Goal: Task Accomplishment & Management: Use online tool/utility

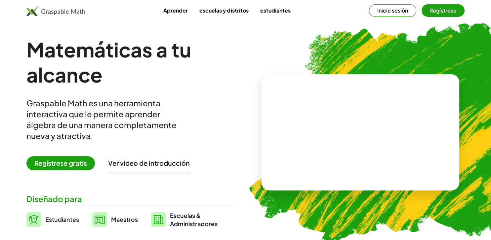
click at [436, 14] on button "Regístrese" at bounding box center [443, 10] width 43 height 13
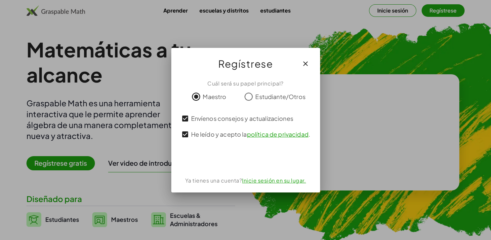
click at [233, 161] on div "Iniciar sesión con Google. Setier en una nueva pestaña." at bounding box center [246, 159] width 74 height 15
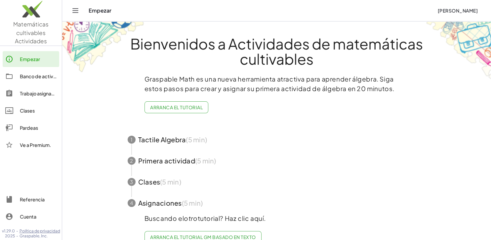
scroll to position [12, 0]
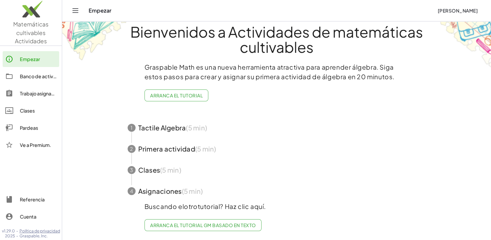
click at [171, 126] on span "button" at bounding box center [277, 127] width 314 height 21
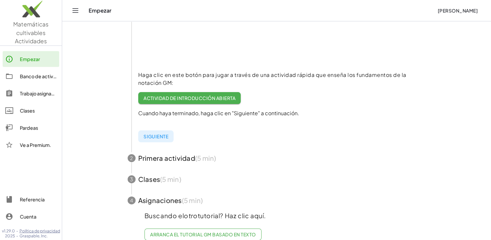
scroll to position [129, 0]
click at [158, 137] on span "Siguiente" at bounding box center [156, 136] width 25 height 6
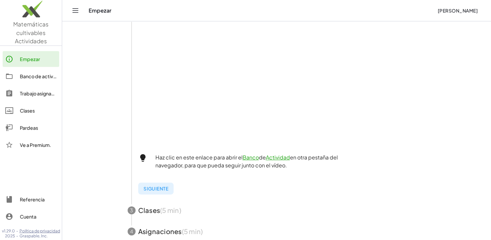
scroll to position [202, 0]
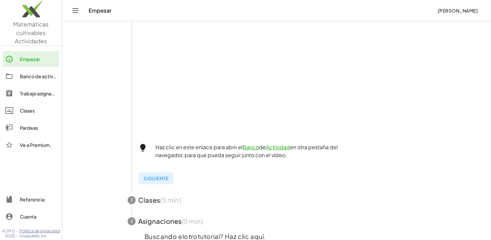
click at [150, 200] on span "button" at bounding box center [277, 200] width 314 height 21
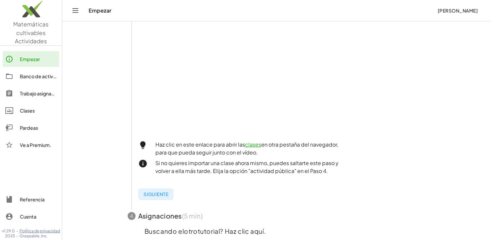
click at [257, 146] on link "clases" at bounding box center [253, 144] width 16 height 7
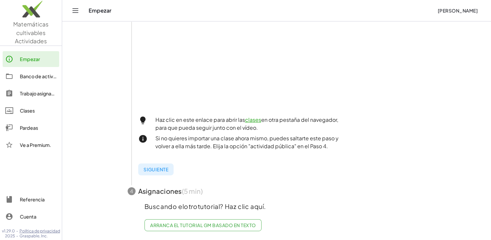
click at [27, 113] on div "Clases" at bounding box center [38, 111] width 37 height 8
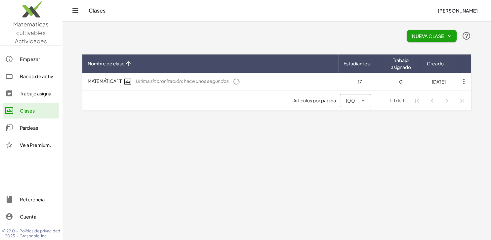
click at [221, 96] on div "Artículos por página: 100 *** 1-1 de 1" at bounding box center [276, 101] width 389 height 21
click at [210, 152] on main "Nueva clase Nombre de clase Estudiantes Trabajo asignado Creado MATEMÁTICA 1 T …" at bounding box center [276, 120] width 429 height 240
click at [29, 128] on div "Pardeas" at bounding box center [38, 128] width 37 height 8
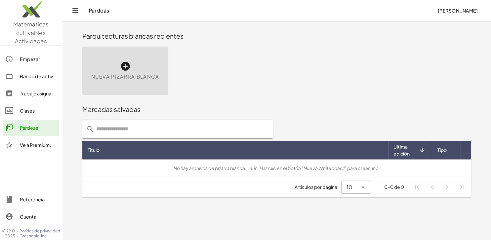
click at [133, 79] on span "Nueva pizarra blanca" at bounding box center [125, 77] width 68 height 8
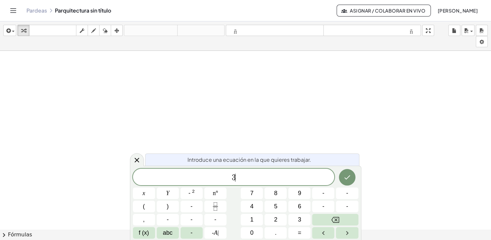
scroll to position [6, 0]
click at [146, 191] on button "x" at bounding box center [144, 194] width 22 height 12
click at [346, 182] on button "Hecho" at bounding box center [347, 177] width 17 height 17
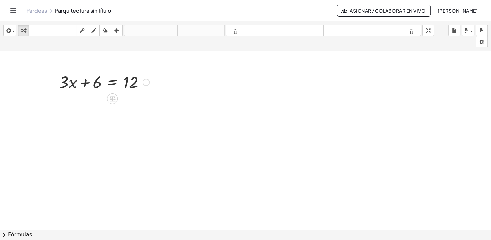
click at [114, 81] on div at bounding box center [104, 81] width 97 height 22
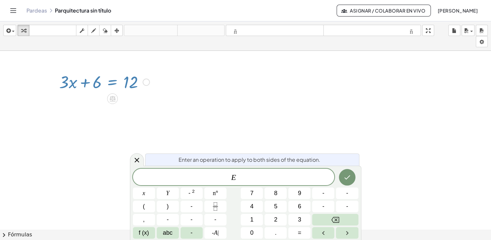
scroll to position [6, 0]
click at [114, 81] on div at bounding box center [104, 81] width 97 height 22
click at [117, 84] on div at bounding box center [104, 81] width 97 height 22
drag, startPoint x: 96, startPoint y: 82, endPoint x: 159, endPoint y: 86, distance: 63.6
click at [159, 86] on div "+ · 3 · x + 6 = 12" at bounding box center [245, 235] width 491 height 368
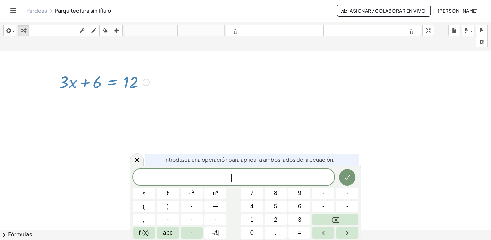
click at [149, 84] on div at bounding box center [146, 82] width 7 height 7
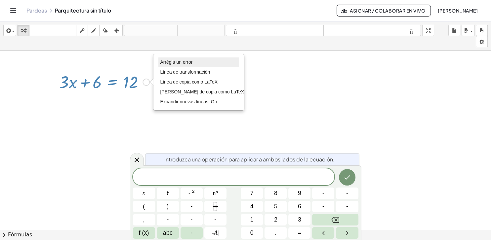
click at [182, 64] on span "Arrégla un error" at bounding box center [176, 62] width 32 height 5
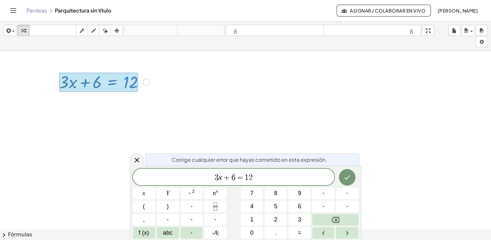
click at [122, 81] on div at bounding box center [98, 82] width 79 height 19
click at [345, 232] on icon "Flecha derecha" at bounding box center [347, 234] width 8 height 8
click at [106, 82] on div at bounding box center [98, 82] width 79 height 19
drag, startPoint x: 106, startPoint y: 82, endPoint x: 144, endPoint y: 86, distance: 38.8
click at [112, 82] on div "+ · 3 · x + 6 = 12" at bounding box center [112, 82] width 0 height 0
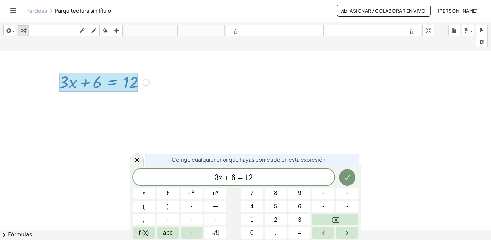
click at [147, 83] on div "Fix a mistake Transform line Copy line as LaTeX Copy derivation as LaTeX Expand…" at bounding box center [146, 82] width 7 height 7
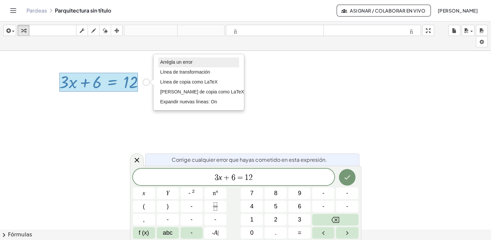
click at [182, 63] on span "Arrégla un error" at bounding box center [176, 62] width 32 height 5
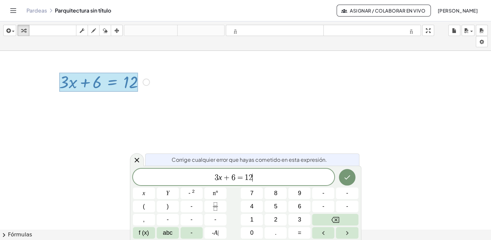
click at [111, 80] on div at bounding box center [98, 82] width 79 height 19
click at [99, 83] on div at bounding box center [98, 82] width 79 height 19
click at [243, 178] on span "=" at bounding box center [240, 178] width 10 height 8
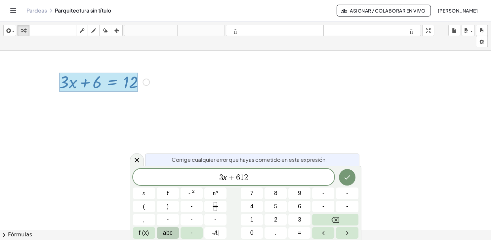
click at [167, 233] on span "abc" at bounding box center [168, 233] width 10 height 9
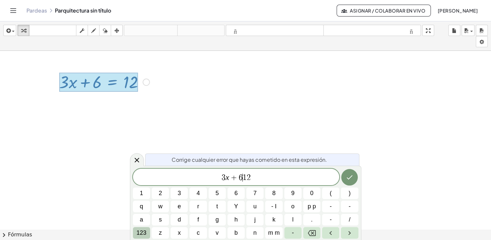
click at [141, 232] on span "123" at bounding box center [142, 233] width 10 height 9
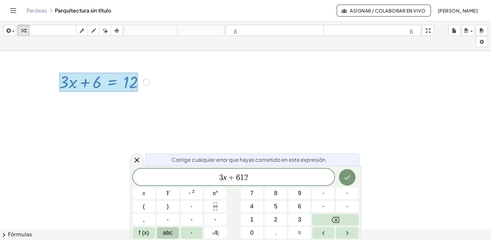
click at [166, 232] on span "abc" at bounding box center [168, 233] width 10 height 9
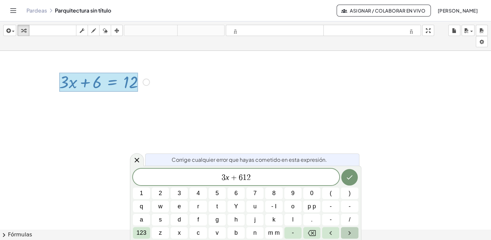
click at [350, 235] on icon "Flecha derecha" at bounding box center [350, 234] width 8 height 8
click at [332, 234] on icon "Flecha izquierda" at bounding box center [331, 234] width 8 height 8
click at [143, 232] on span "123" at bounding box center [142, 233] width 10 height 9
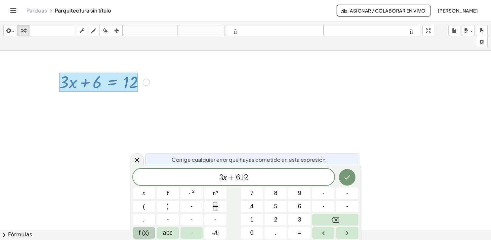
click at [145, 232] on span "f (x)" at bounding box center [144, 233] width 10 height 9
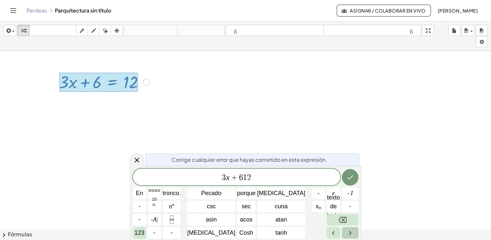
click at [346, 233] on icon "Flecha derecha" at bounding box center [350, 234] width 8 height 8
click at [327, 235] on button "Flecha izquierda" at bounding box center [333, 234] width 13 height 12
click at [347, 176] on icon "Hecho" at bounding box center [350, 178] width 8 height 8
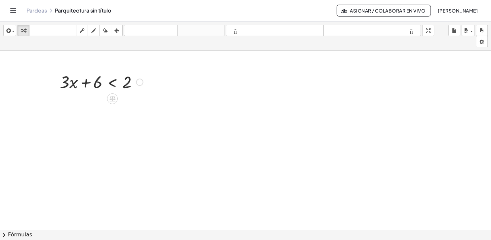
click at [154, 115] on div at bounding box center [245, 235] width 491 height 368
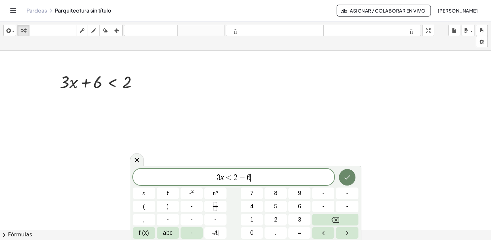
click at [346, 183] on button "Hecho" at bounding box center [347, 177] width 17 height 17
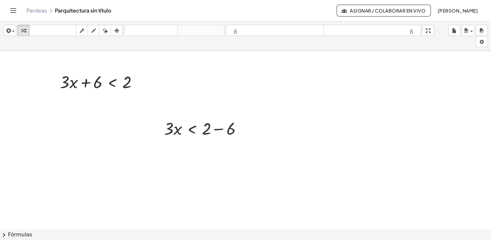
click at [274, 132] on div at bounding box center [245, 235] width 491 height 368
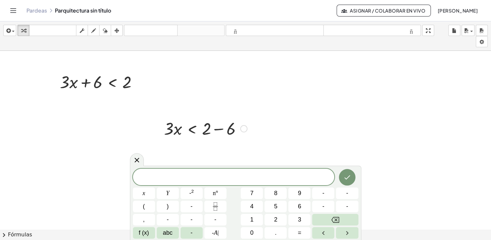
click at [217, 130] on div at bounding box center [206, 128] width 90 height 22
click at [211, 151] on div at bounding box center [206, 151] width 90 height 22
click at [170, 151] on div at bounding box center [206, 151] width 90 height 22
click at [141, 195] on button "x" at bounding box center [144, 194] width 22 height 12
click at [215, 206] on icon "Fracción" at bounding box center [215, 204] width 3 height 3
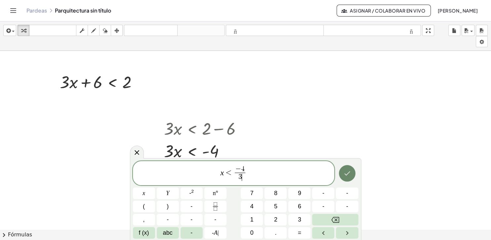
click at [350, 176] on icon "Hecho" at bounding box center [347, 174] width 8 height 8
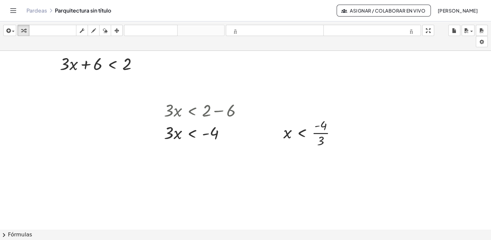
scroll to position [18, 0]
click at [94, 11] on div "Pardeas Parquitectura sin título" at bounding box center [181, 10] width 310 height 7
click at [118, 12] on div "Pardeas Parquitectura sin título" at bounding box center [181, 10] width 310 height 7
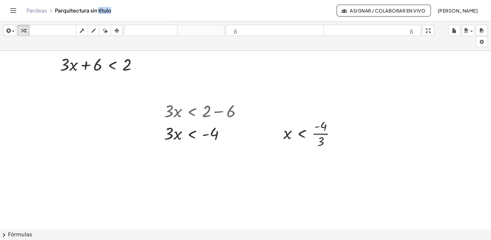
click at [118, 12] on div "Pardeas Parquitectura sin título" at bounding box center [181, 10] width 310 height 7
click at [55, 12] on div "Pardeas Parquitectura sin título" at bounding box center [181, 10] width 310 height 7
click at [94, 191] on div at bounding box center [245, 217] width 491 height 368
click at [112, 114] on div at bounding box center [245, 217] width 491 height 368
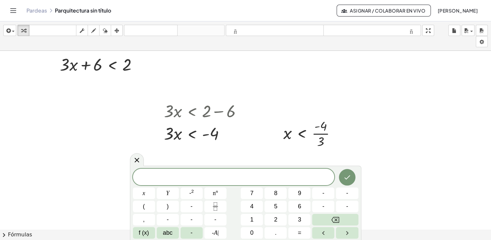
click at [483, 122] on div at bounding box center [245, 217] width 491 height 368
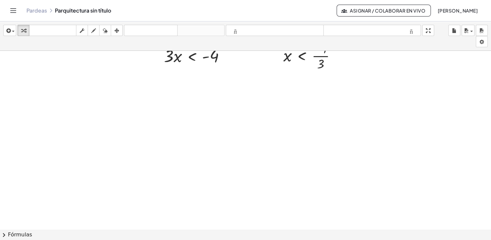
scroll to position [0, 0]
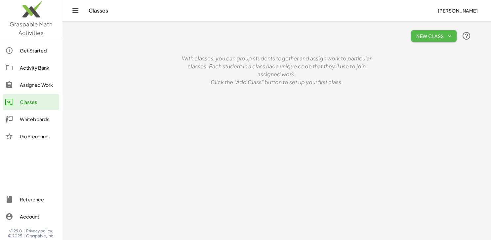
click at [433, 38] on span "New Class" at bounding box center [433, 36] width 35 height 6
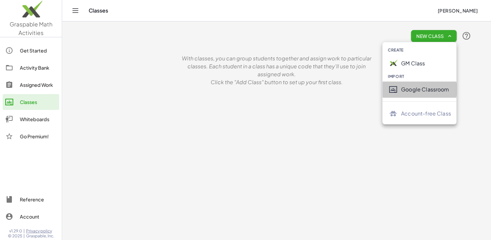
click at [405, 92] on div "Google Classroom" at bounding box center [426, 90] width 50 height 8
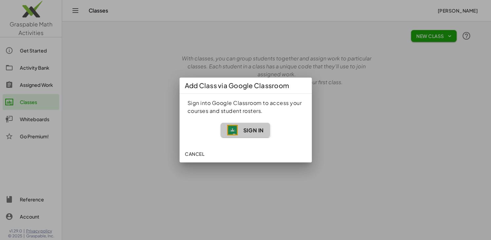
click at [244, 129] on span "Sign In" at bounding box center [253, 130] width 21 height 7
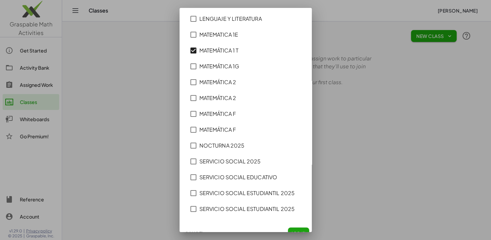
scroll to position [105, 0]
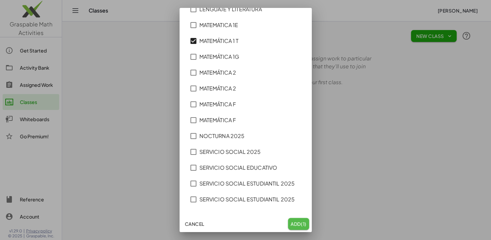
click at [294, 225] on span "Add (1)" at bounding box center [299, 224] width 16 height 6
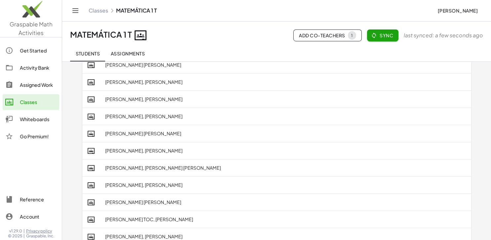
scroll to position [162, 0]
